Goal: Task Accomplishment & Management: Manage account settings

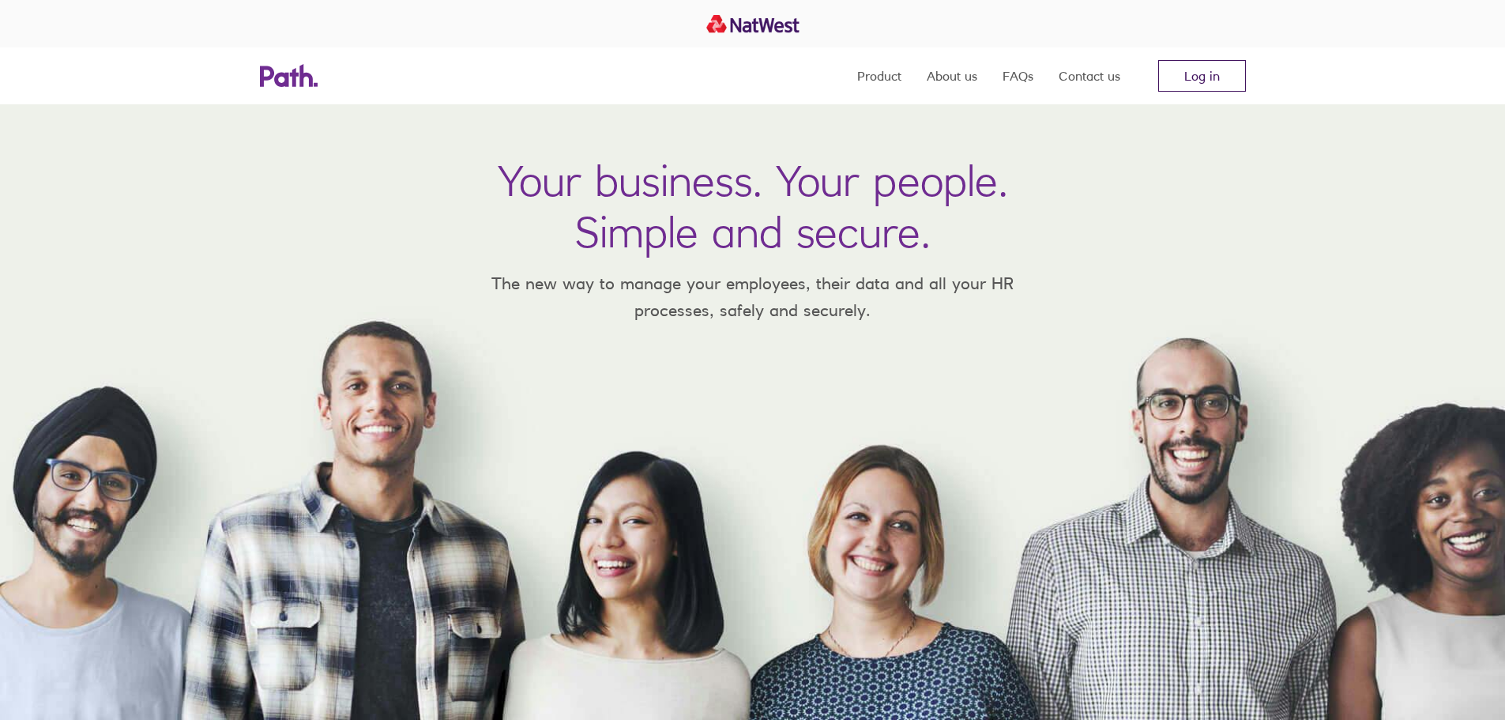
click at [1217, 83] on link "Log in" at bounding box center [1202, 76] width 88 height 32
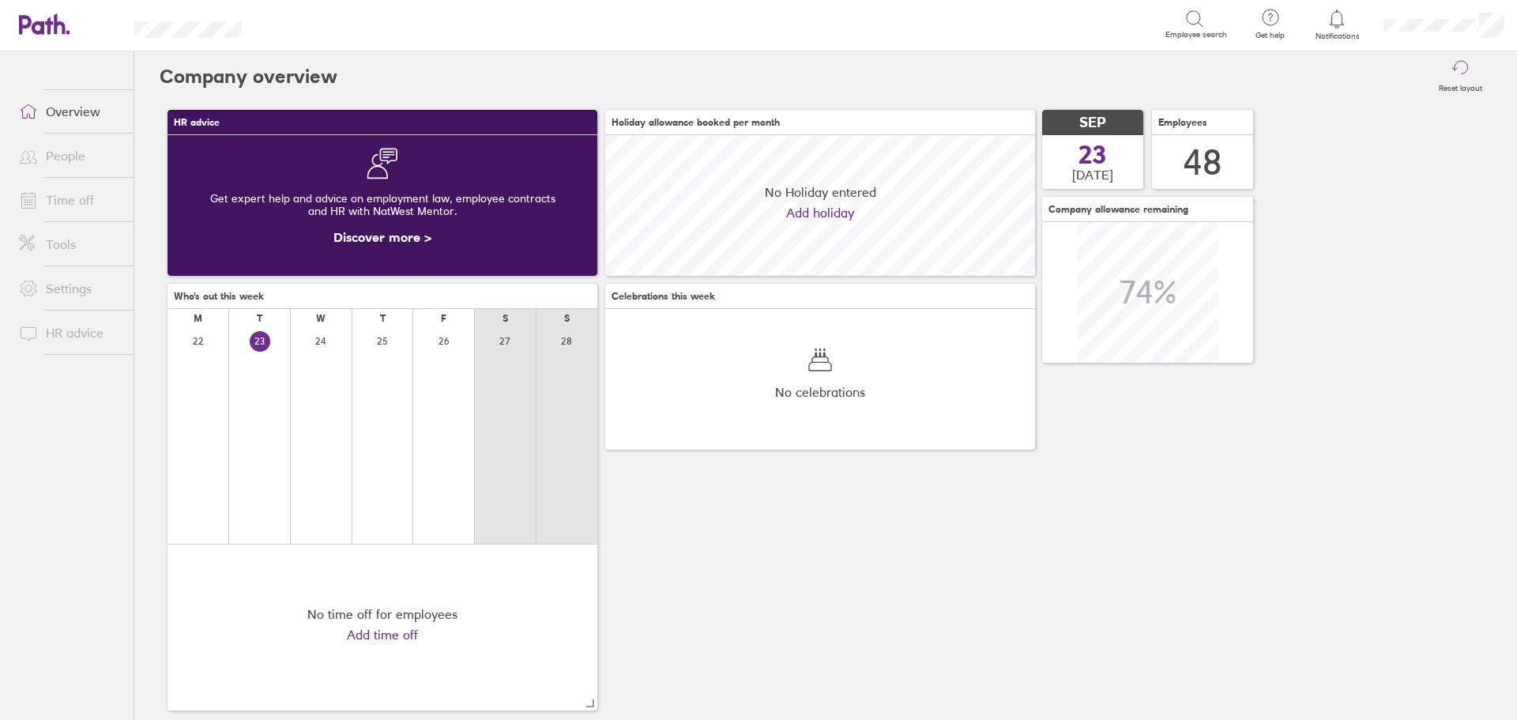
scroll to position [141, 430]
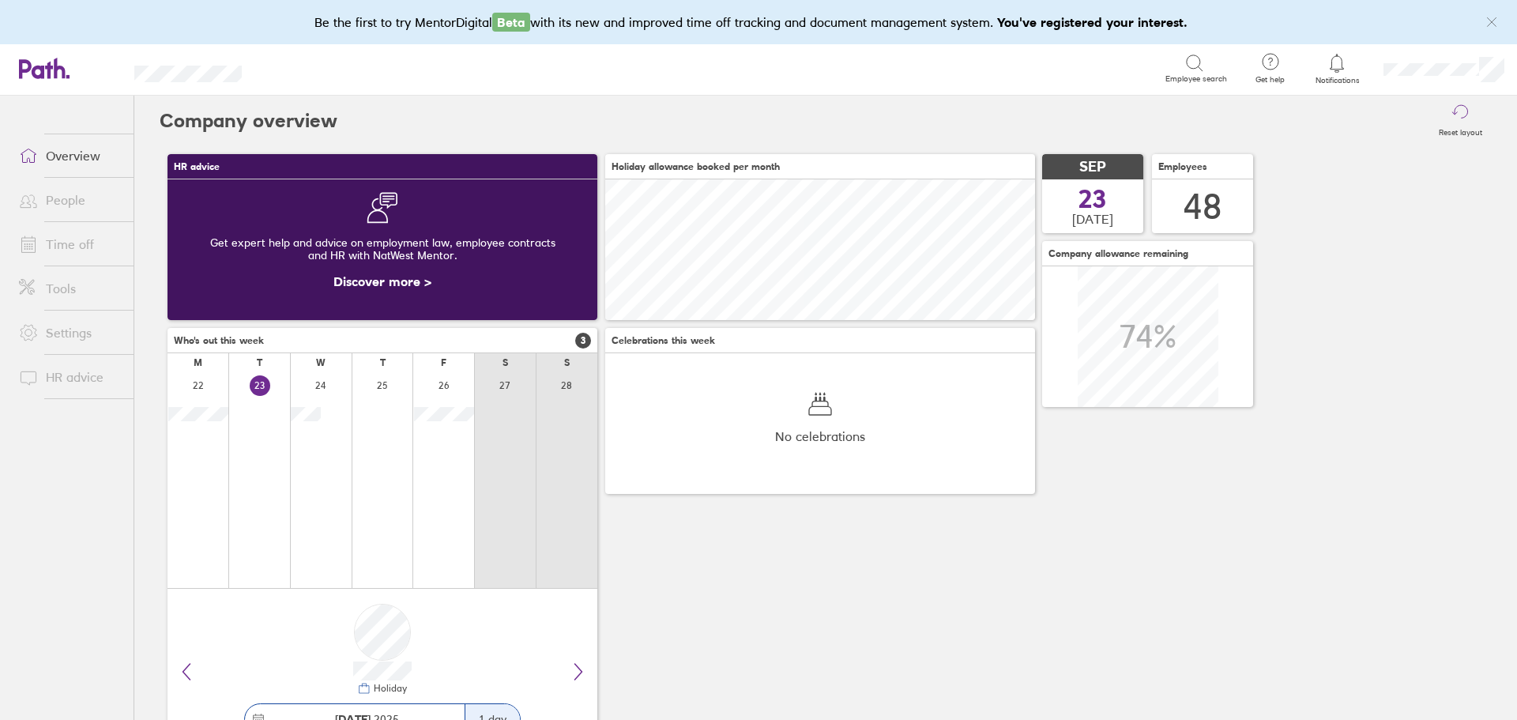
click at [61, 241] on link "Time off" at bounding box center [69, 244] width 127 height 32
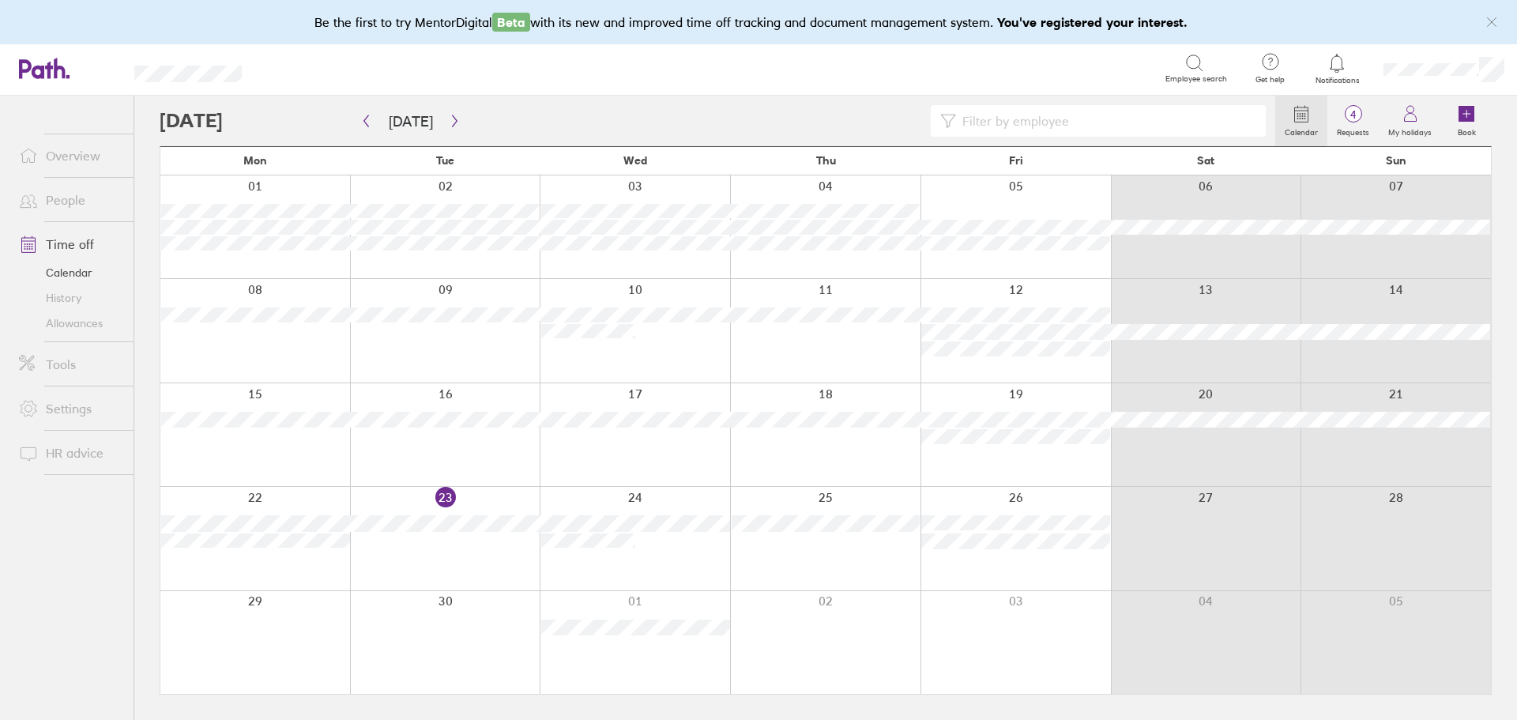
click at [709, 123] on div at bounding box center [717, 121] width 1115 height 32
click at [1352, 118] on span "4" at bounding box center [1352, 114] width 51 height 13
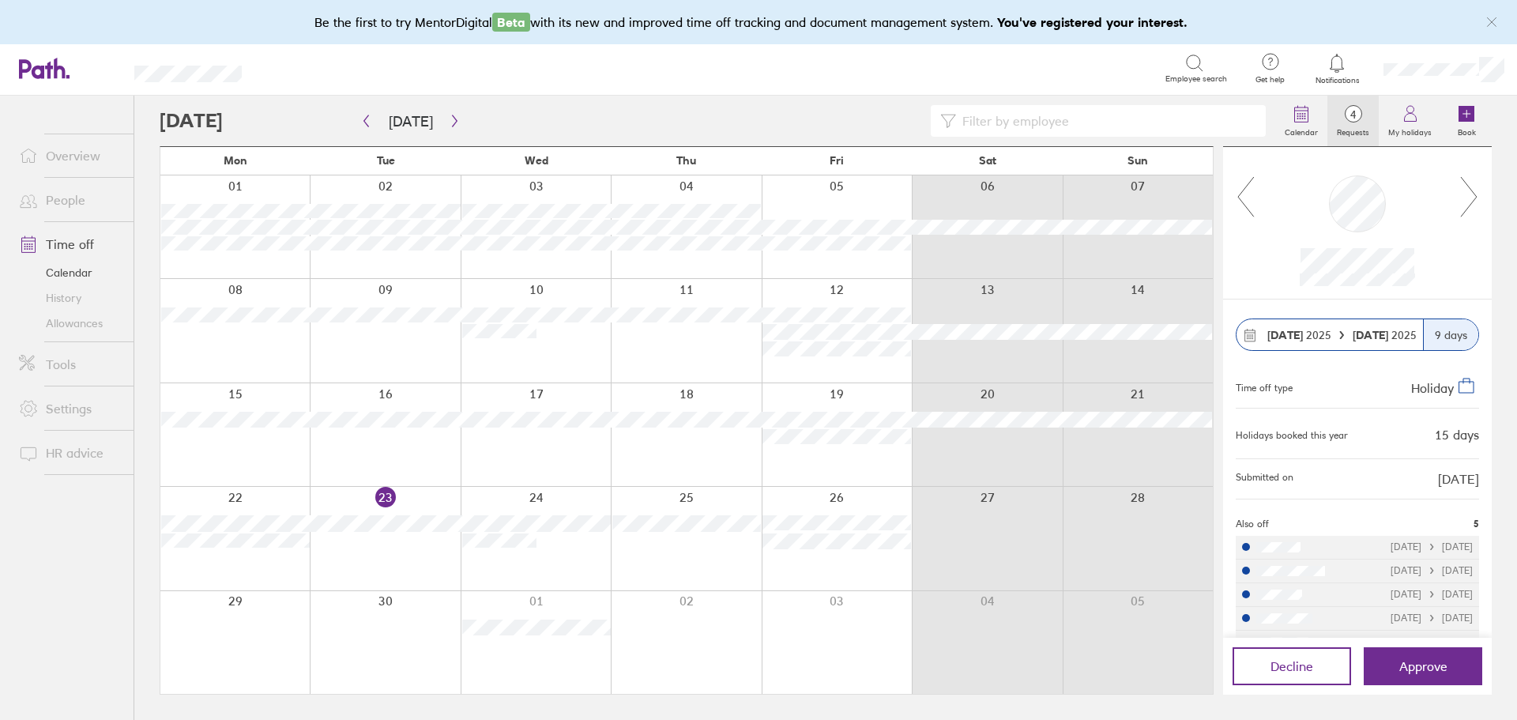
click at [1472, 194] on icon at bounding box center [1469, 196] width 20 height 43
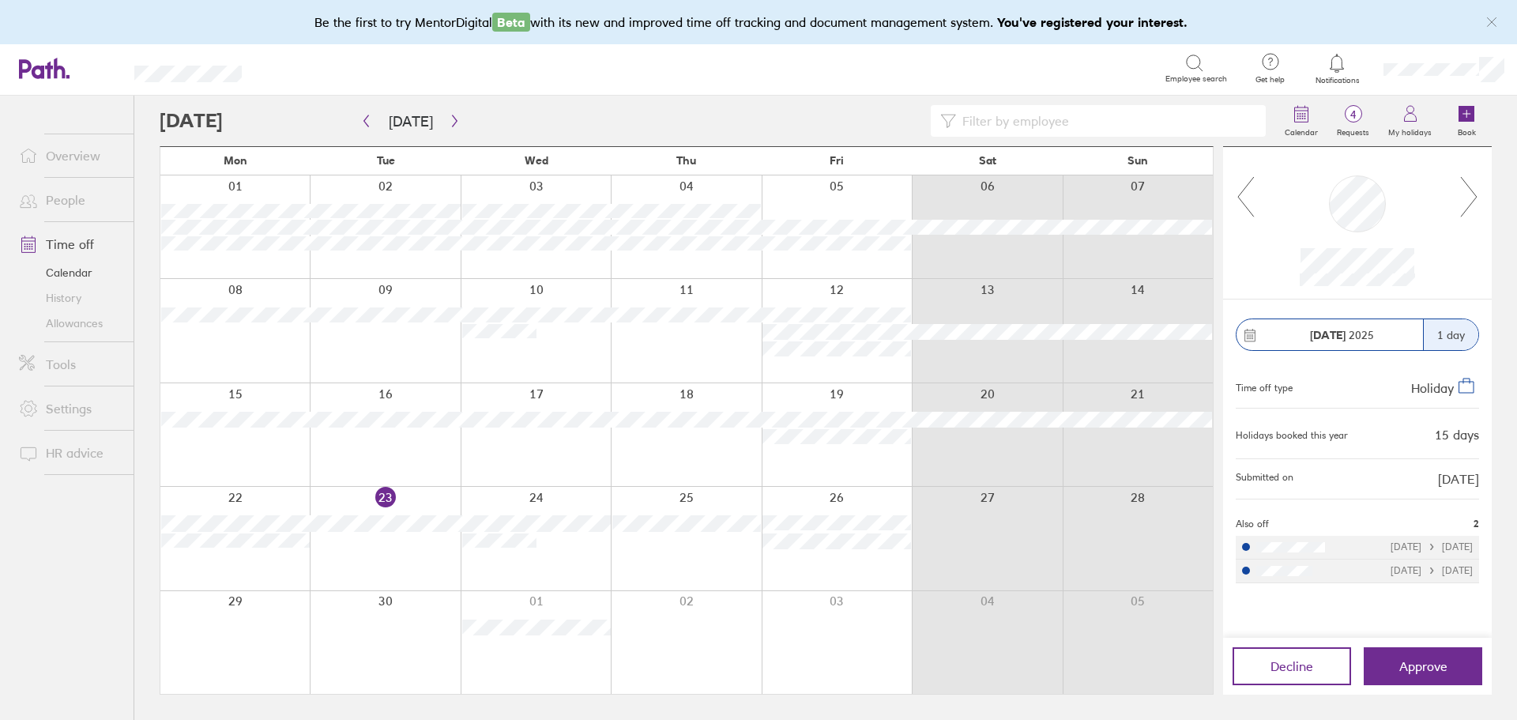
click at [1472, 194] on icon at bounding box center [1469, 196] width 20 height 43
click at [1428, 681] on button "Approve" at bounding box center [1423, 666] width 119 height 38
click at [1473, 189] on icon at bounding box center [1469, 196] width 20 height 43
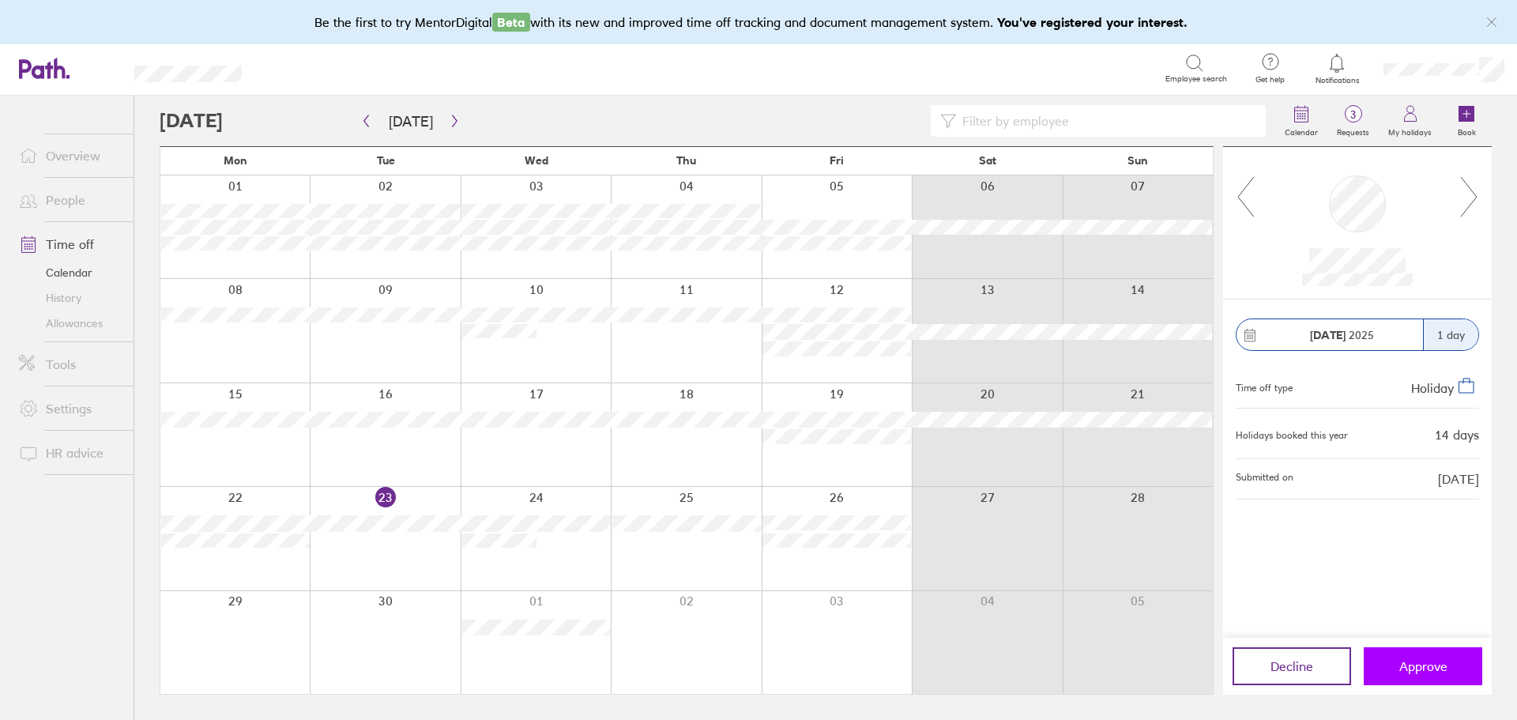
click at [1391, 666] on button "Approve" at bounding box center [1423, 666] width 119 height 38
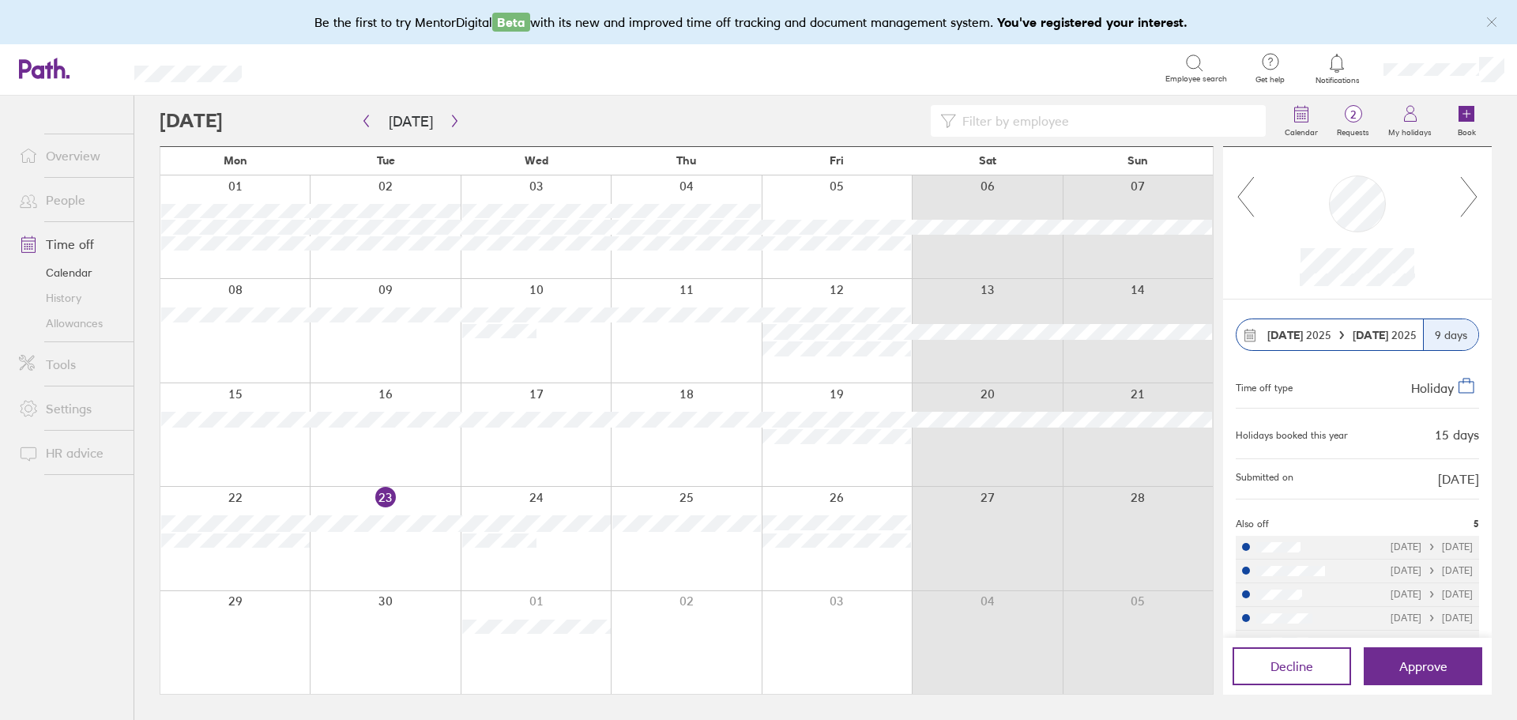
click at [1475, 195] on icon at bounding box center [1469, 197] width 16 height 40
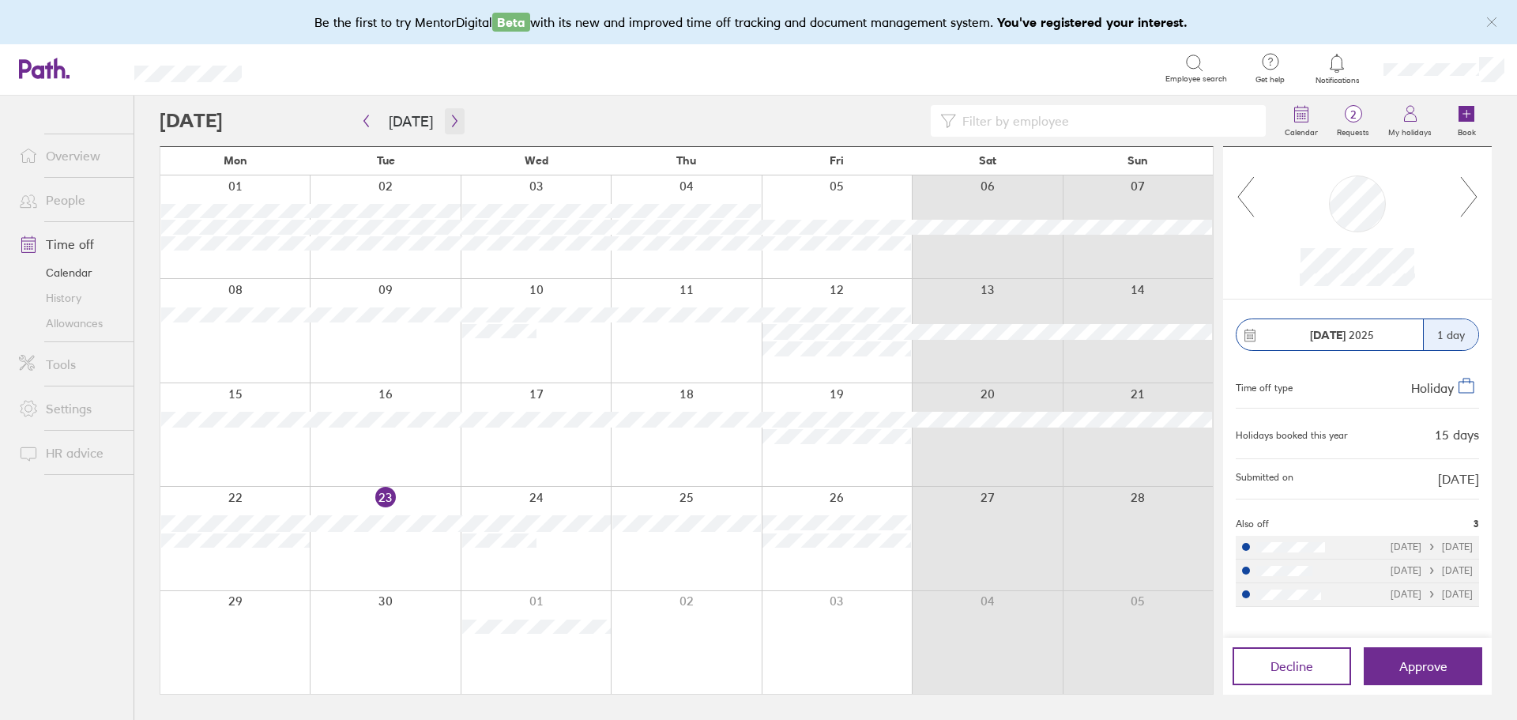
click at [449, 122] on icon "button" at bounding box center [455, 121] width 12 height 13
click at [1490, 21] on icon "link" at bounding box center [1491, 21] width 9 height 9
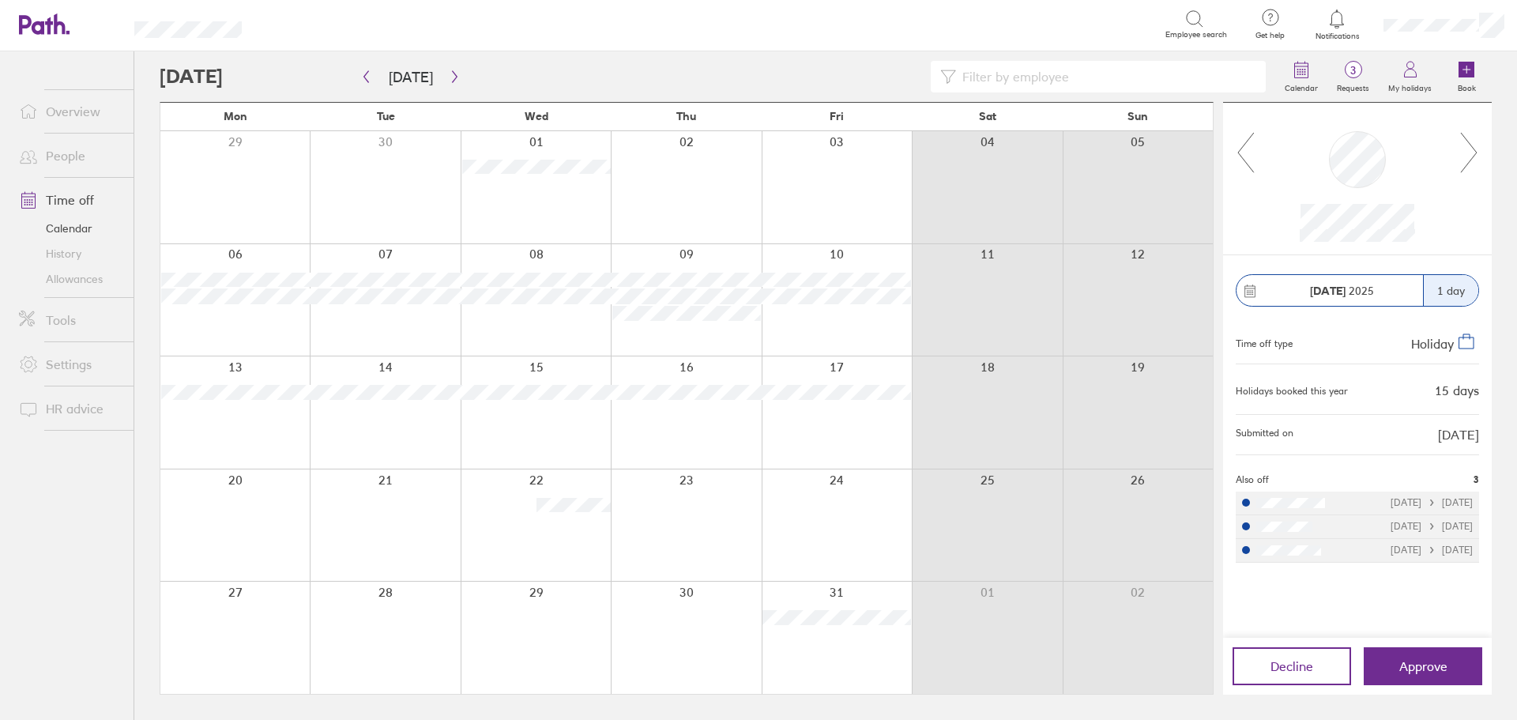
click at [1477, 149] on icon at bounding box center [1469, 152] width 20 height 43
click at [1473, 149] on icon at bounding box center [1469, 153] width 16 height 40
